Goal: Information Seeking & Learning: Learn about a topic

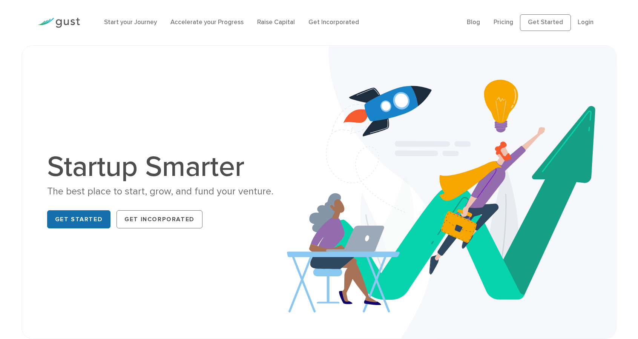
click at [94, 228] on link "Get Started" at bounding box center [79, 219] width 64 height 18
click at [467, 26] on link "Blog" at bounding box center [473, 22] width 13 height 8
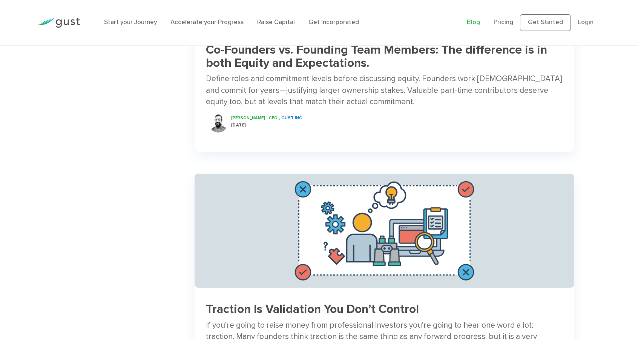
scroll to position [975, 0]
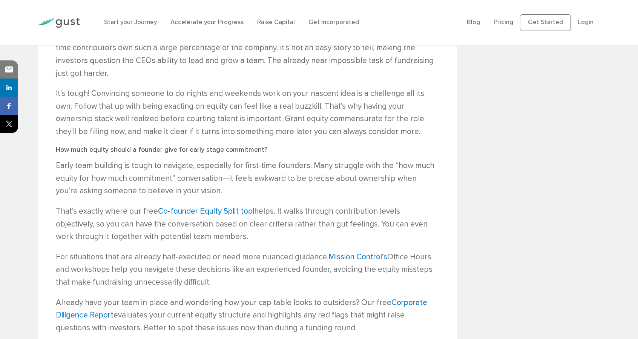
scroll to position [877, 0]
